Goal: Task Accomplishment & Management: Complete application form

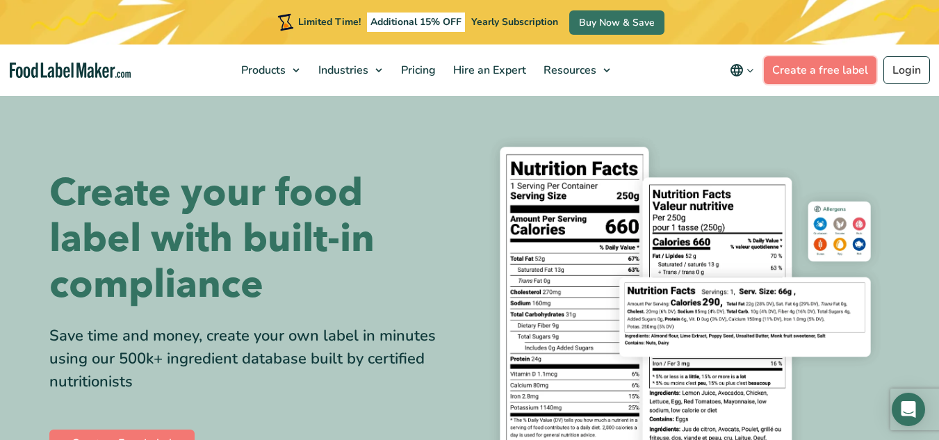
click at [819, 66] on link "Create a free label" at bounding box center [820, 70] width 113 height 28
click at [834, 69] on link "Create a free label" at bounding box center [820, 70] width 113 height 28
